Goal: Communication & Community: Answer question/provide support

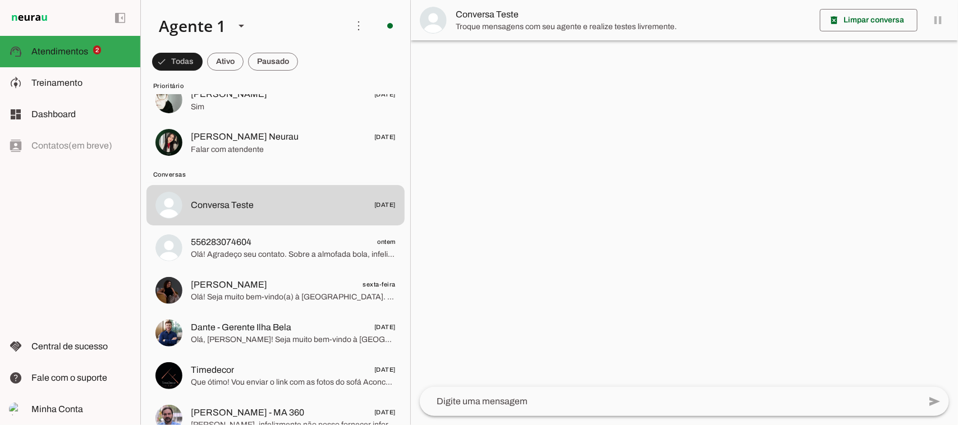
scroll to position [70, 0]
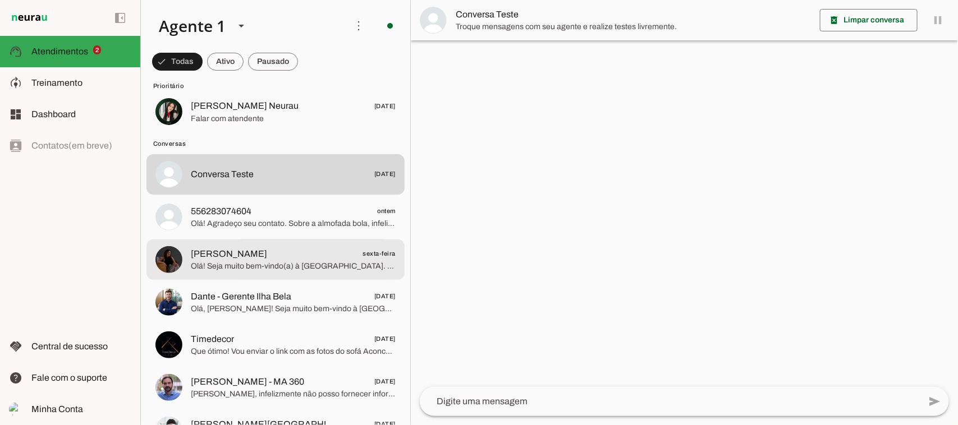
click at [359, 267] on span "Olá! Seja muito bem-vindo(a) à [GEOGRAPHIC_DATA]. Eu sou a [PERSON_NAME], atend…" at bounding box center [293, 266] width 205 height 11
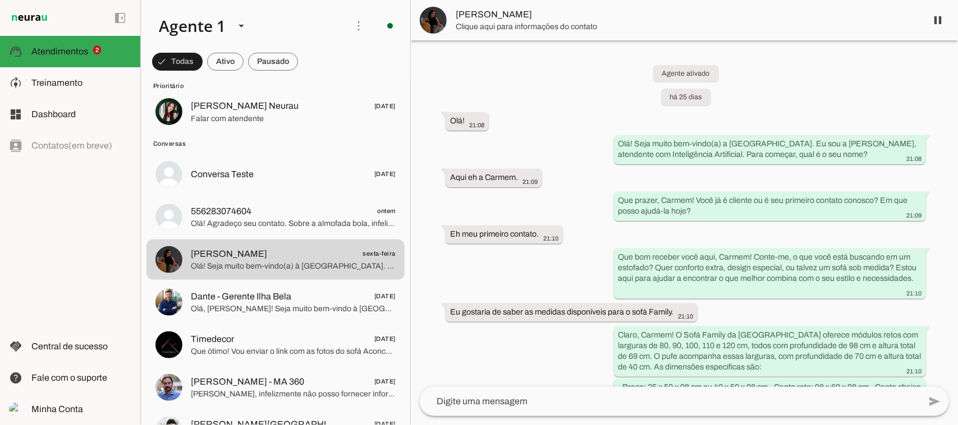
scroll to position [4317, 0]
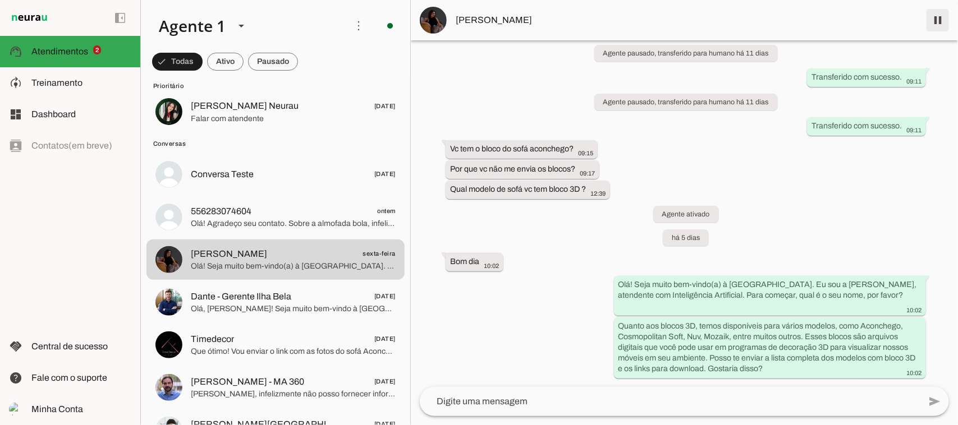
click at [936, 20] on span at bounding box center [937, 20] width 27 height 27
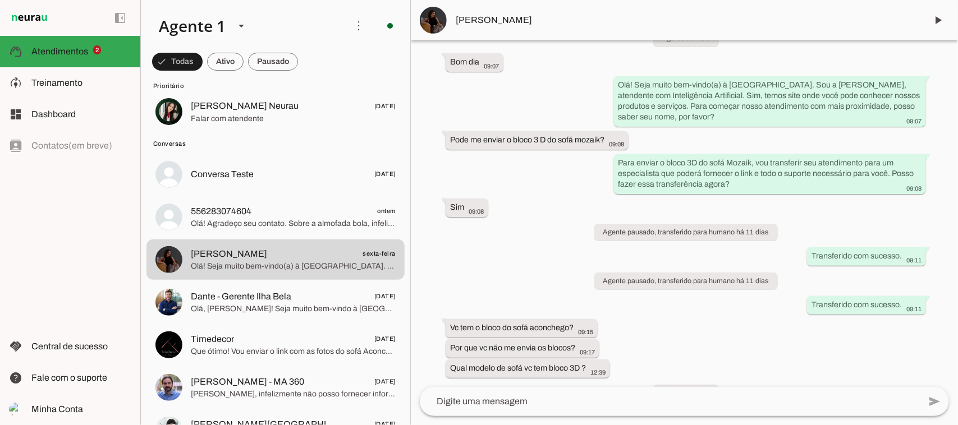
scroll to position [4367, 0]
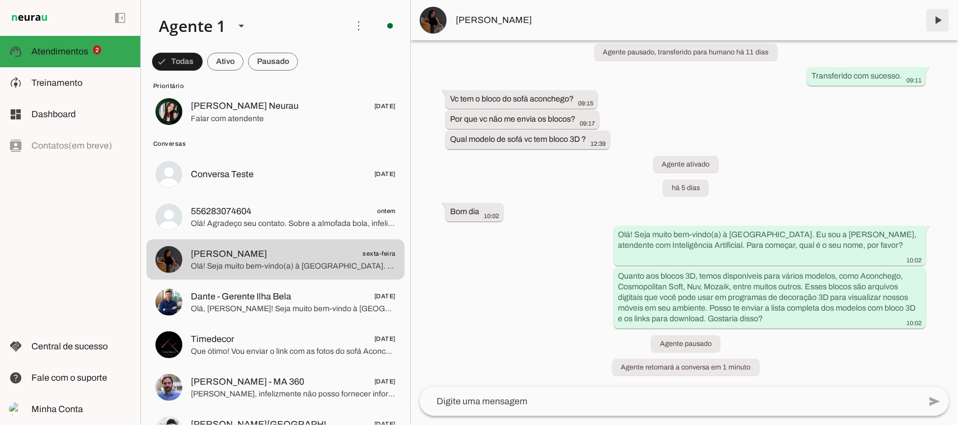
drag, startPoint x: 937, startPoint y: 15, endPoint x: 902, endPoint y: 74, distance: 68.0
click at [937, 17] on span at bounding box center [937, 20] width 27 height 27
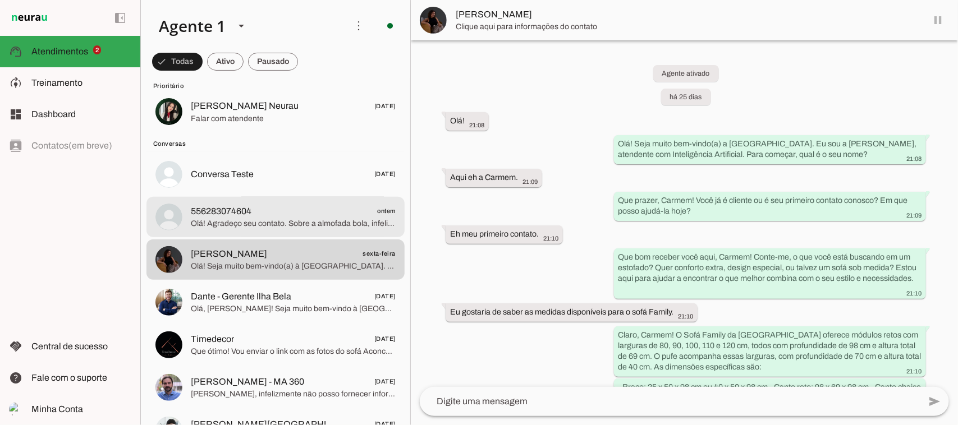
click at [285, 213] on span "556283074604 ontem" at bounding box center [293, 211] width 205 height 14
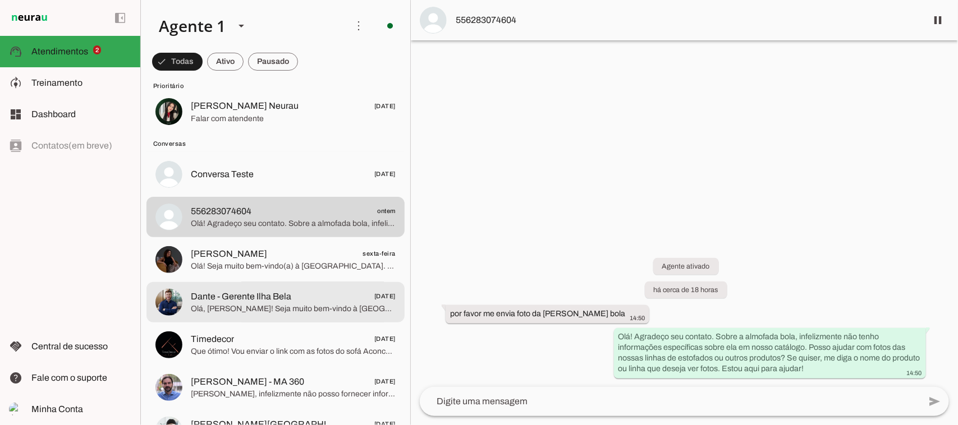
click at [295, 296] on span "Dante - Gerente Ilha Bela [DATE]" at bounding box center [293, 297] width 205 height 14
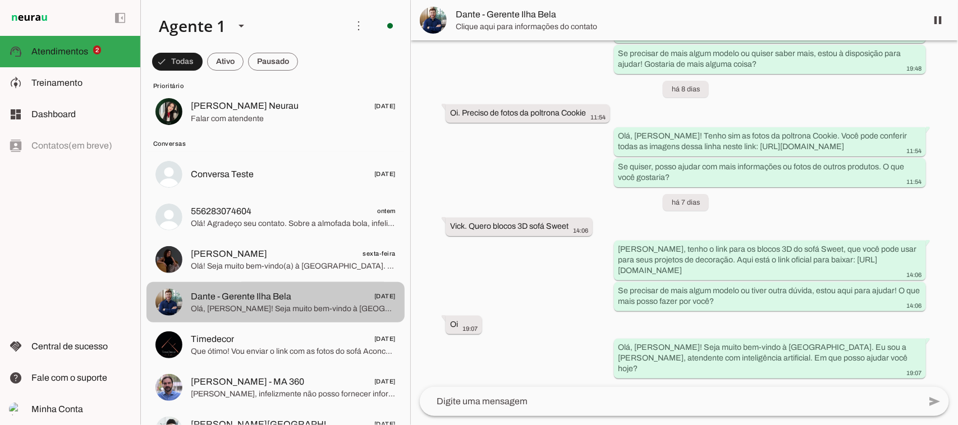
scroll to position [2689, 0]
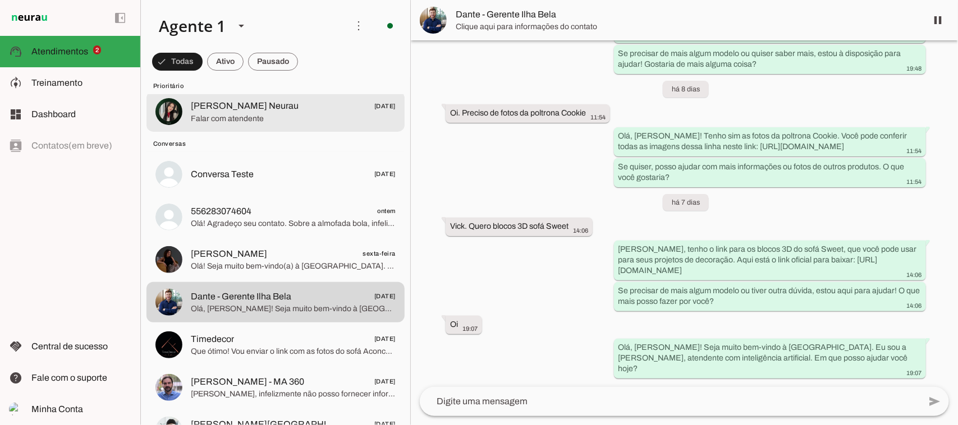
click at [242, 118] on span "Falar com atendente" at bounding box center [293, 118] width 205 height 11
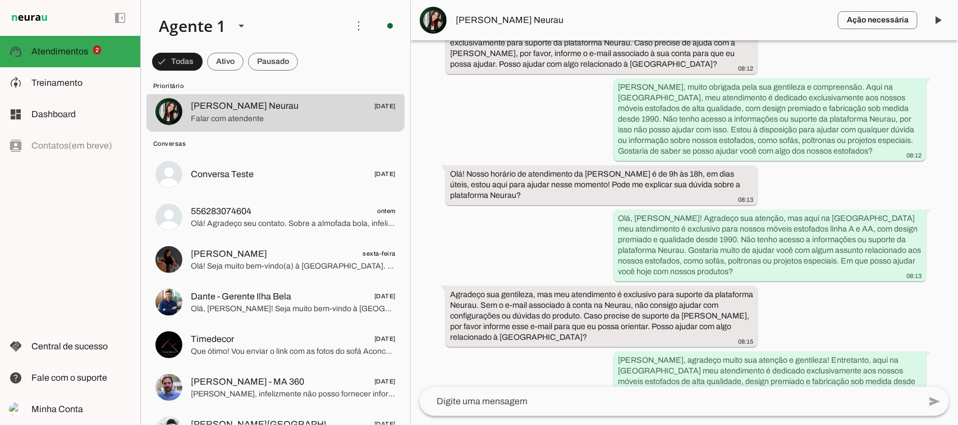
scroll to position [29593, 0]
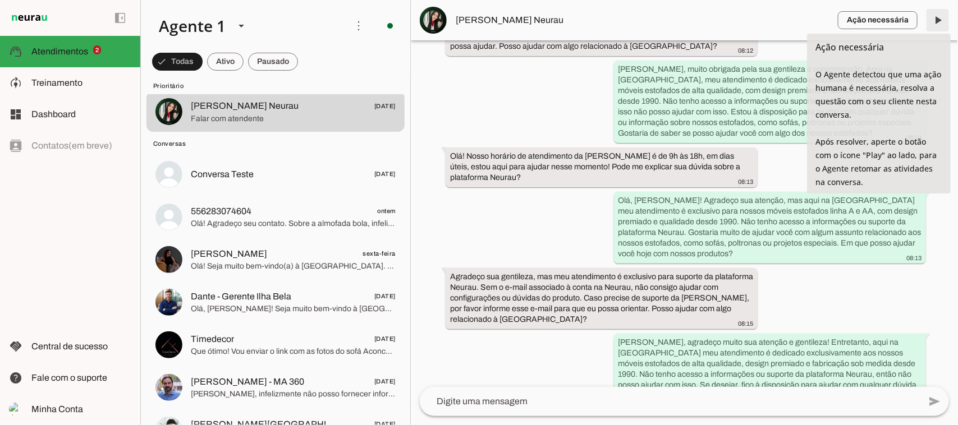
click at [939, 18] on span at bounding box center [937, 20] width 27 height 27
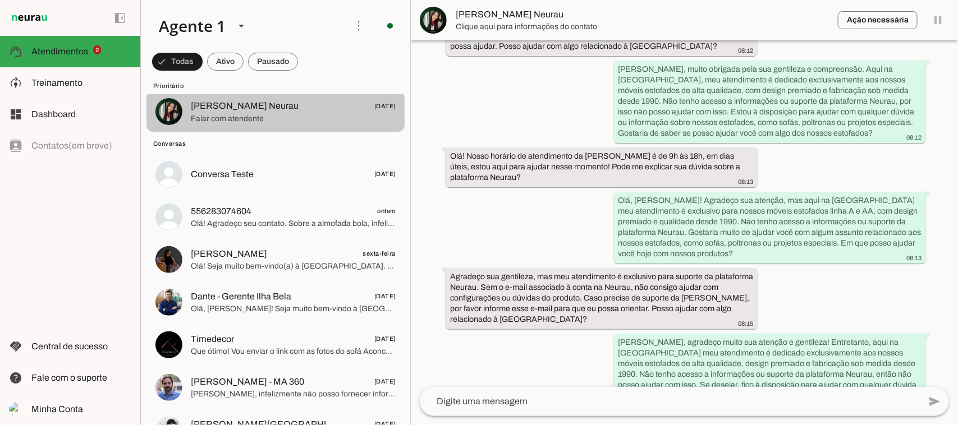
scroll to position [0, 0]
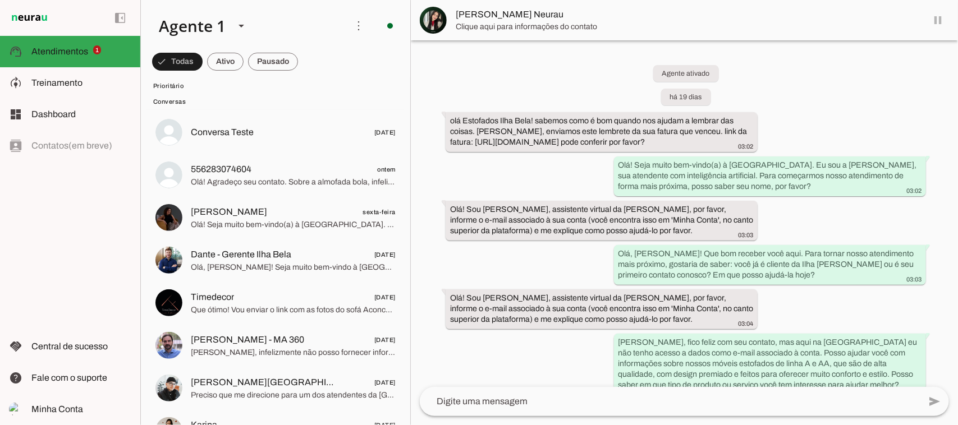
click at [244, 71] on span "[PERSON_NAME] [DATE]" at bounding box center [293, 64] width 205 height 14
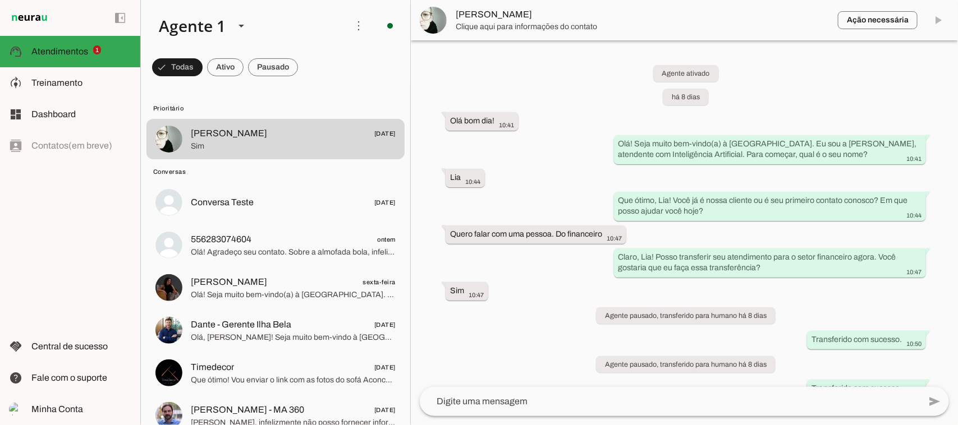
scroll to position [191, 0]
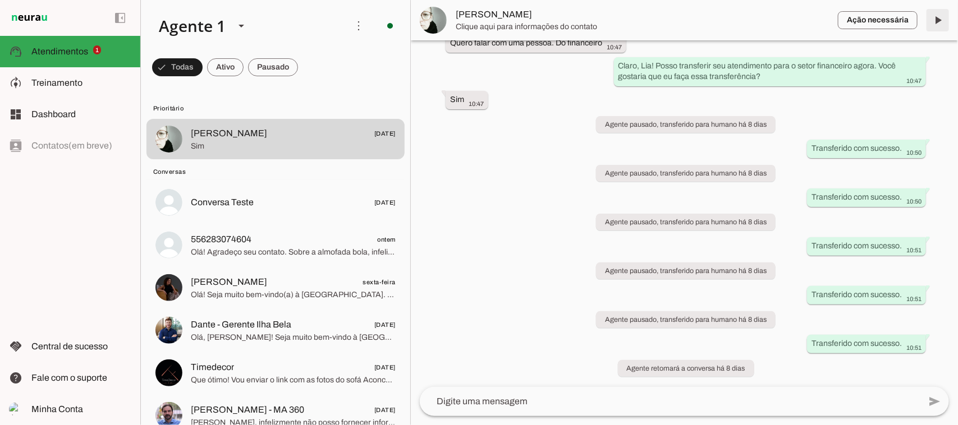
click at [938, 16] on span at bounding box center [937, 20] width 27 height 27
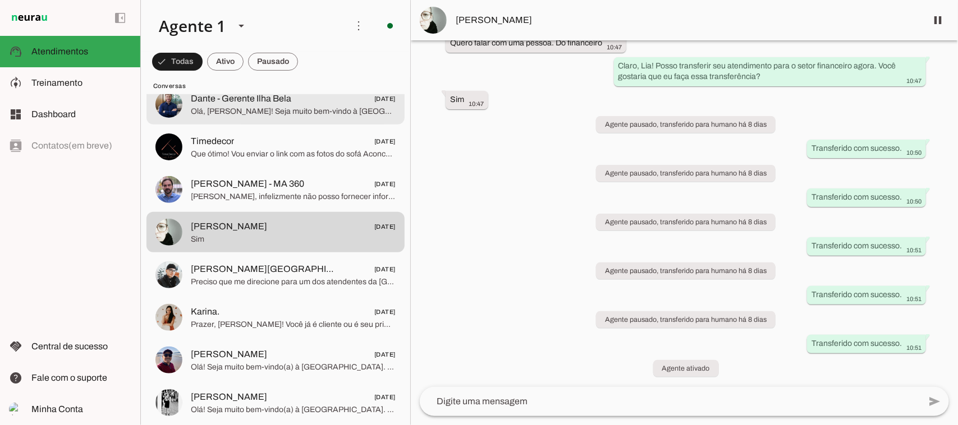
scroll to position [351, 0]
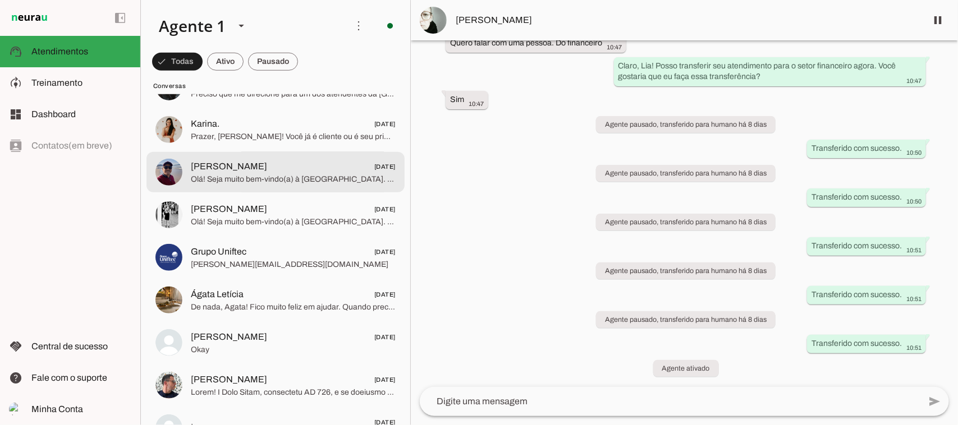
click at [334, 181] on span "Olá! Seja muito bem-vindo(a) à [GEOGRAPHIC_DATA]. Eu sou a [PERSON_NAME], atend…" at bounding box center [293, 178] width 205 height 11
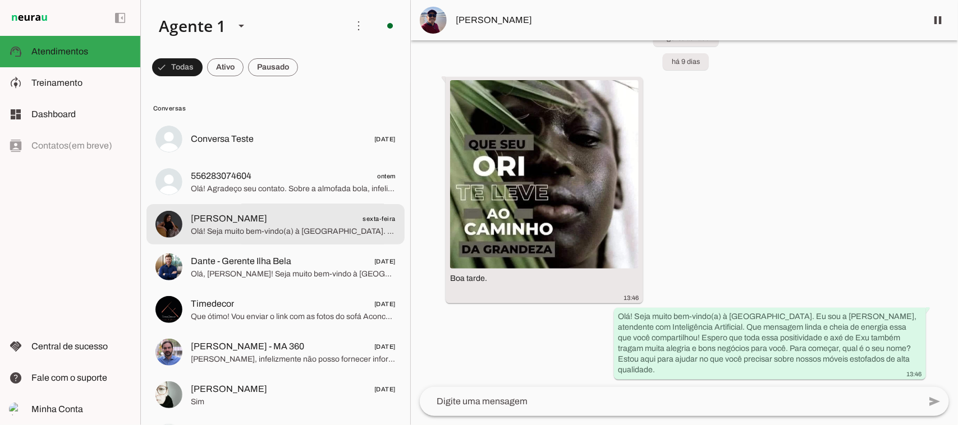
click at [342, 219] on span "[PERSON_NAME] sexta-feira" at bounding box center [293, 219] width 205 height 14
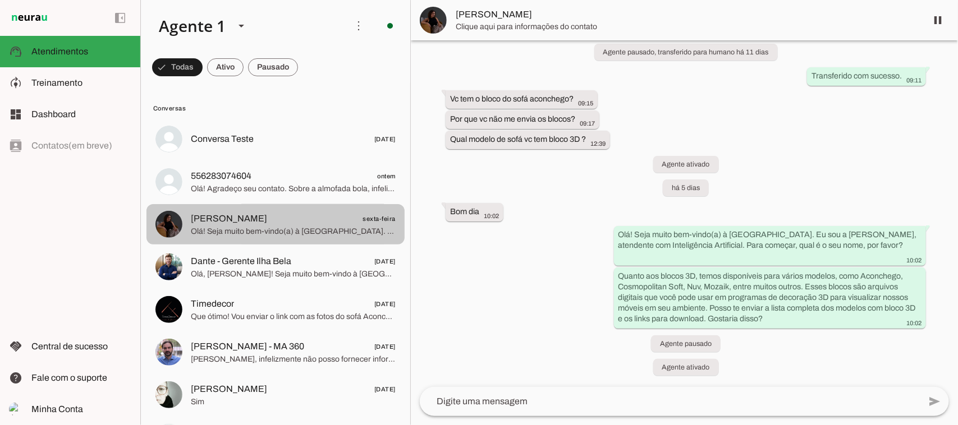
scroll to position [4367, 0]
